Goal: Transaction & Acquisition: Book appointment/travel/reservation

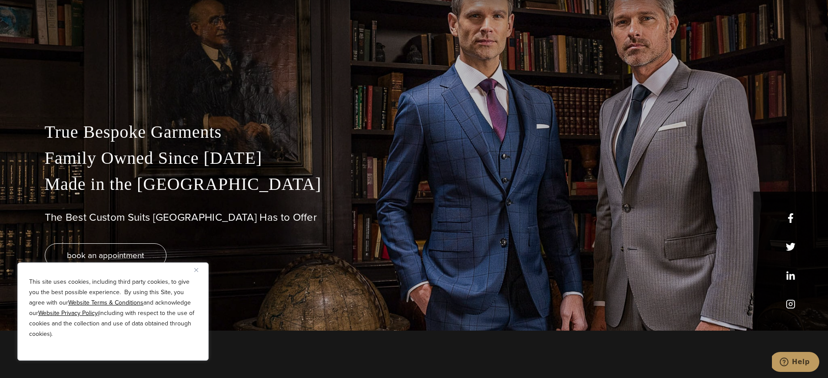
scroll to position [63, 0]
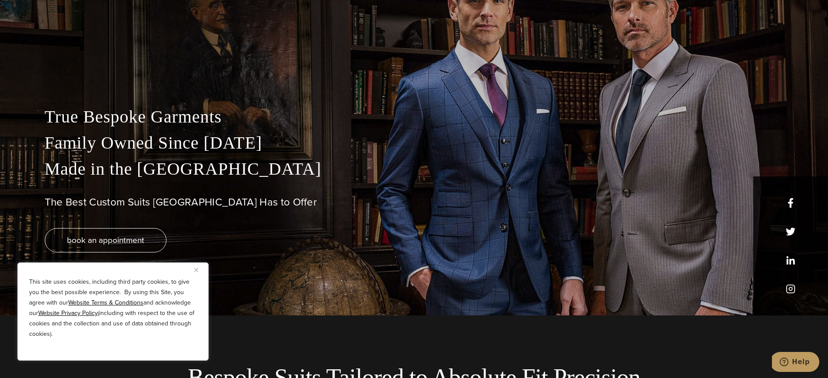
click at [196, 269] on img "Close" at bounding box center [196, 270] width 4 height 4
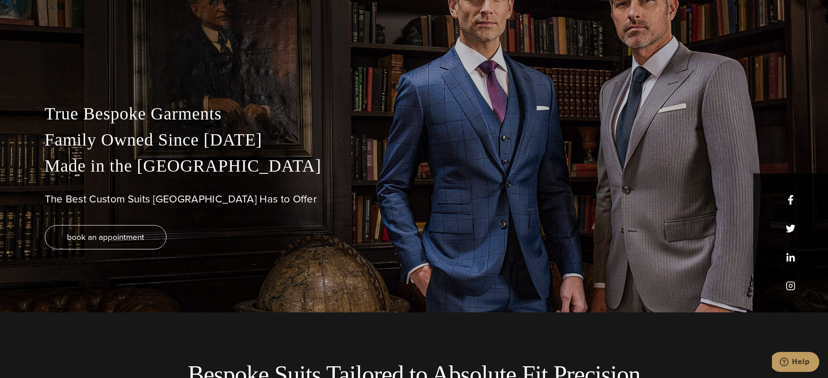
scroll to position [66, 0]
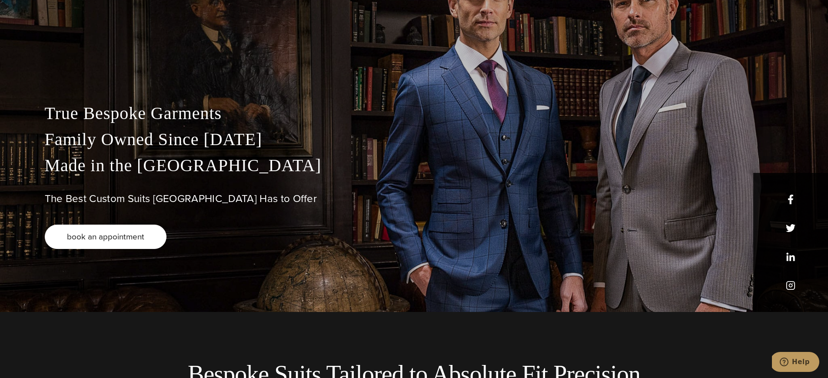
click at [144, 235] on link "book an appointment" at bounding box center [106, 237] width 122 height 24
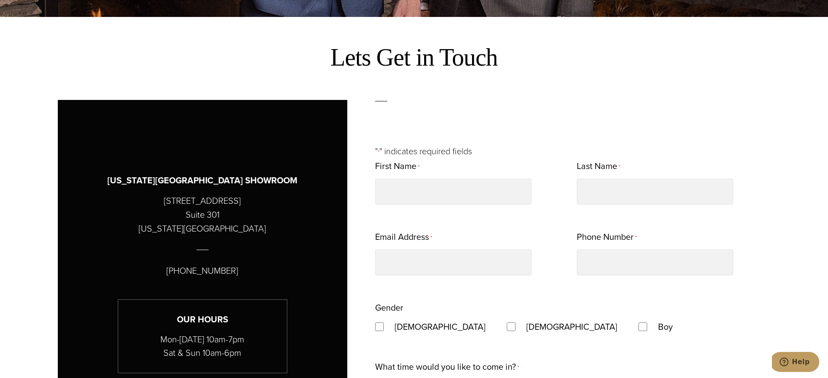
scroll to position [361, 0]
